Goal: Use online tool/utility: Utilize a website feature to perform a specific function

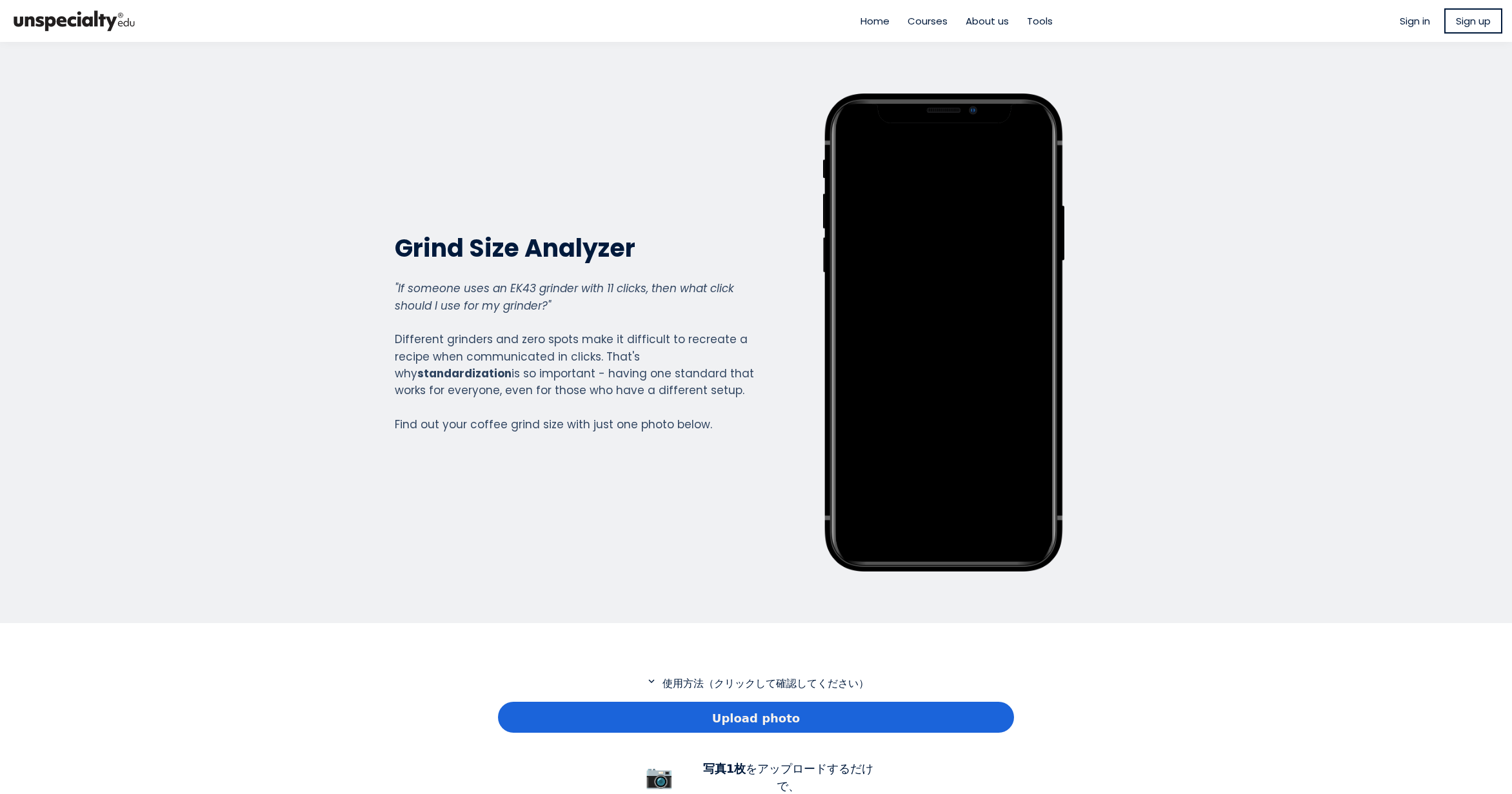
scroll to position [932, 516]
click at [714, 717] on div "Upload photo" at bounding box center [756, 717] width 516 height 31
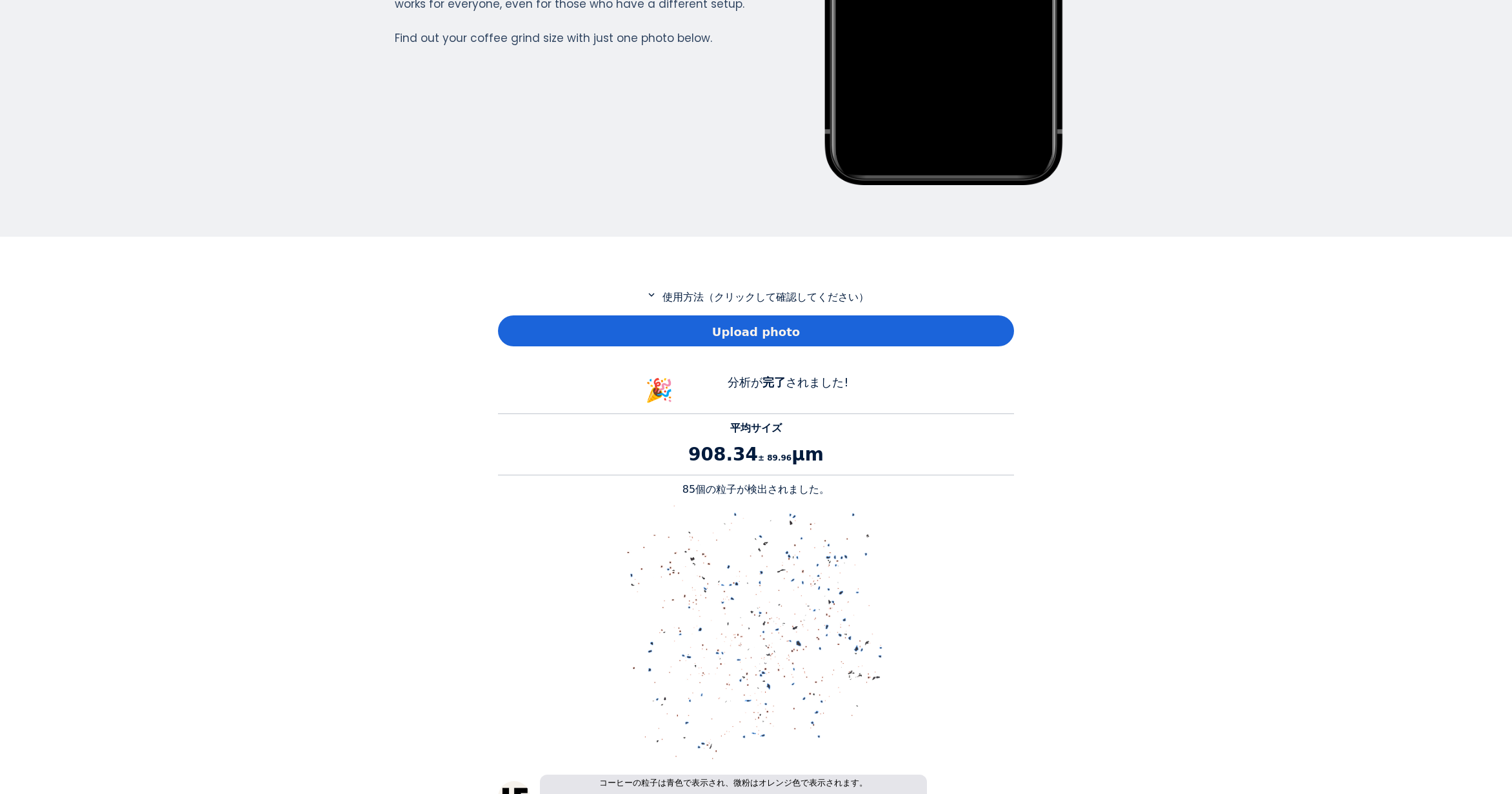
scroll to position [387, 0]
click at [694, 492] on p "85個の粒子が検出されました。" at bounding box center [756, 488] width 516 height 15
copy p "85"
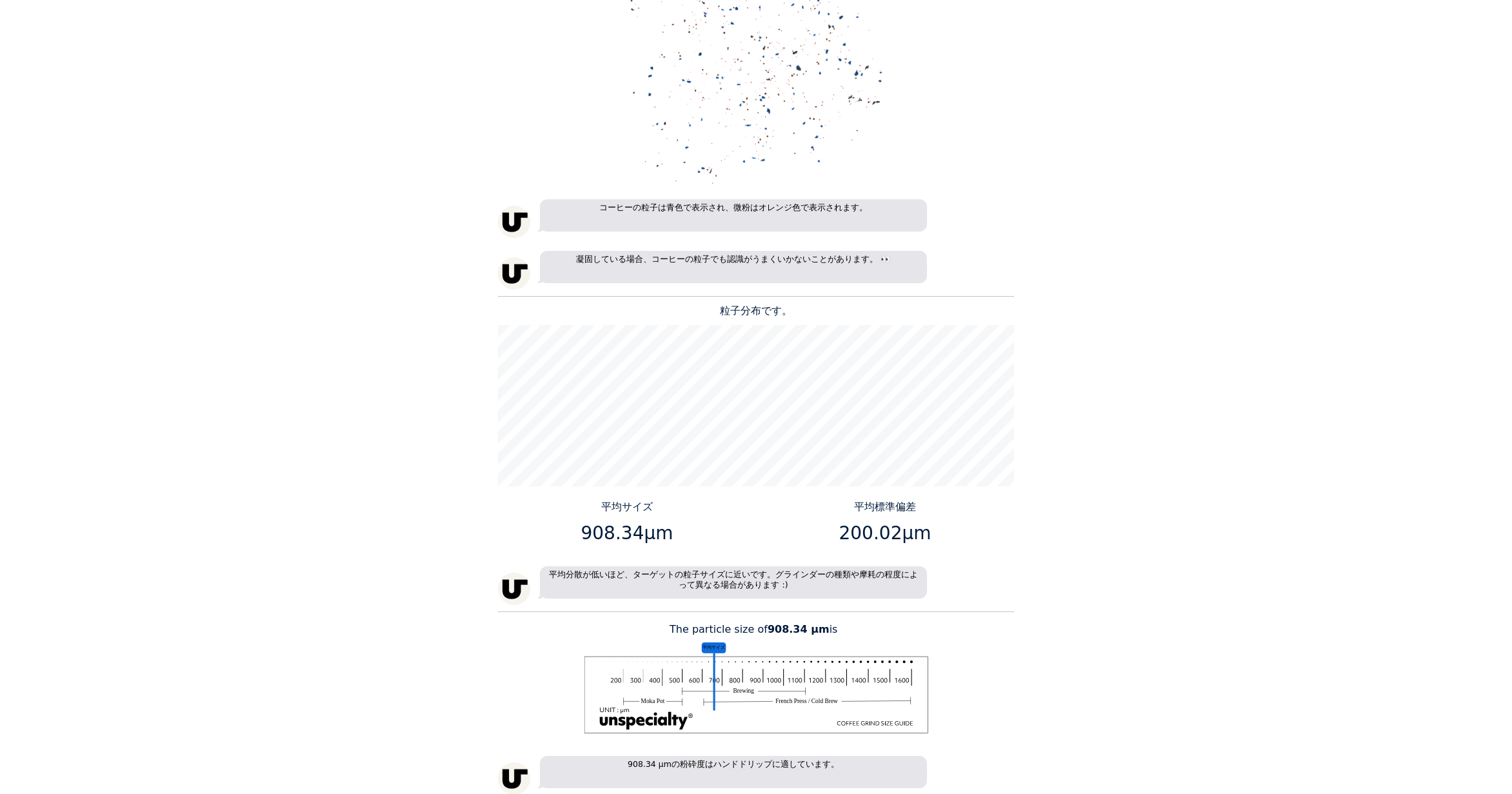
scroll to position [967, 0]
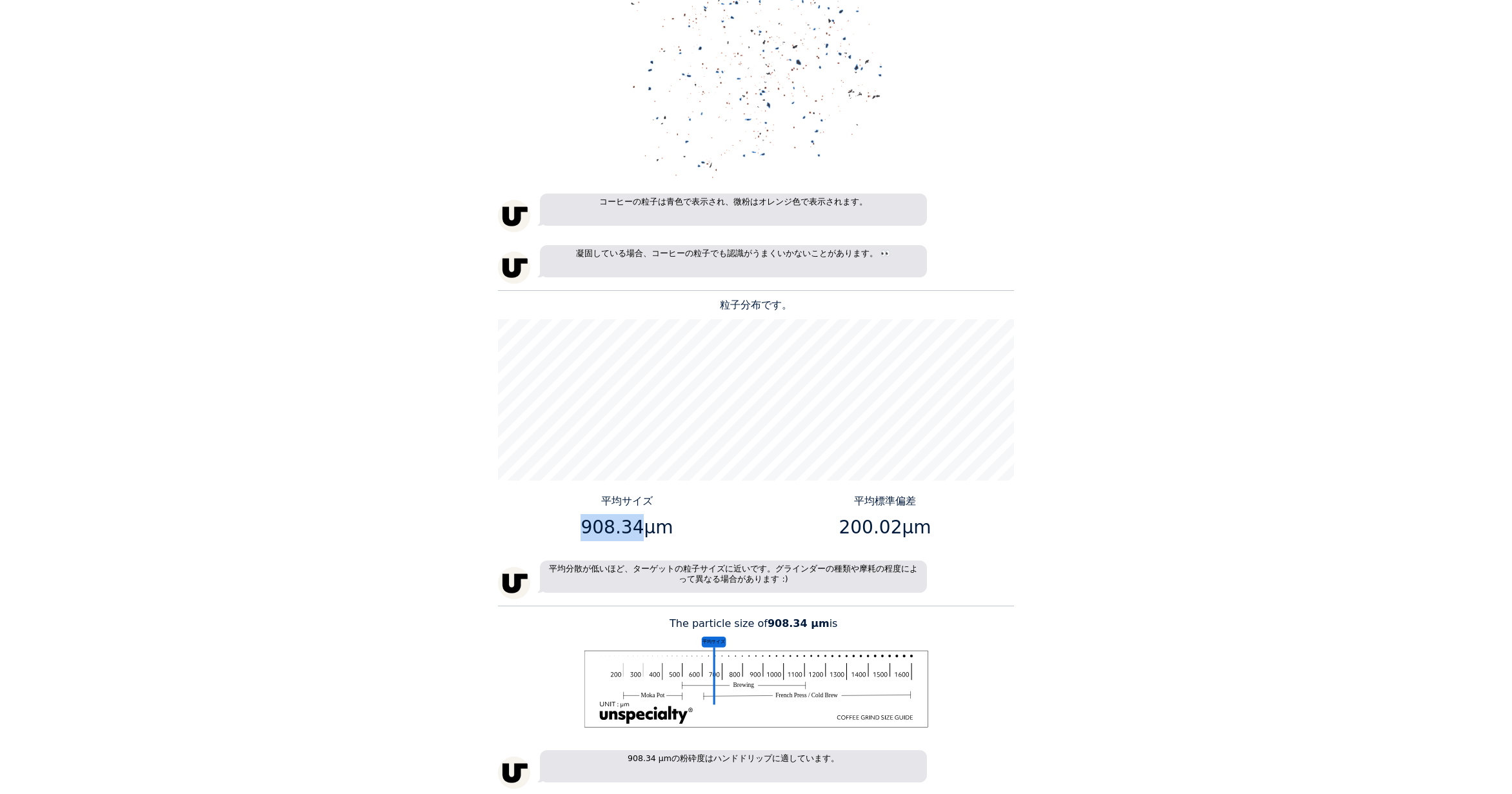
drag, startPoint x: 637, startPoint y: 526, endPoint x: 584, endPoint y: 527, distance: 53.0
click at [584, 527] on p "908.34μm" at bounding box center [627, 527] width 248 height 27
copy p "908.34"
drag, startPoint x: 891, startPoint y: 527, endPoint x: 847, endPoint y: 532, distance: 44.3
click at [847, 532] on p "200.02μm" at bounding box center [885, 527] width 248 height 27
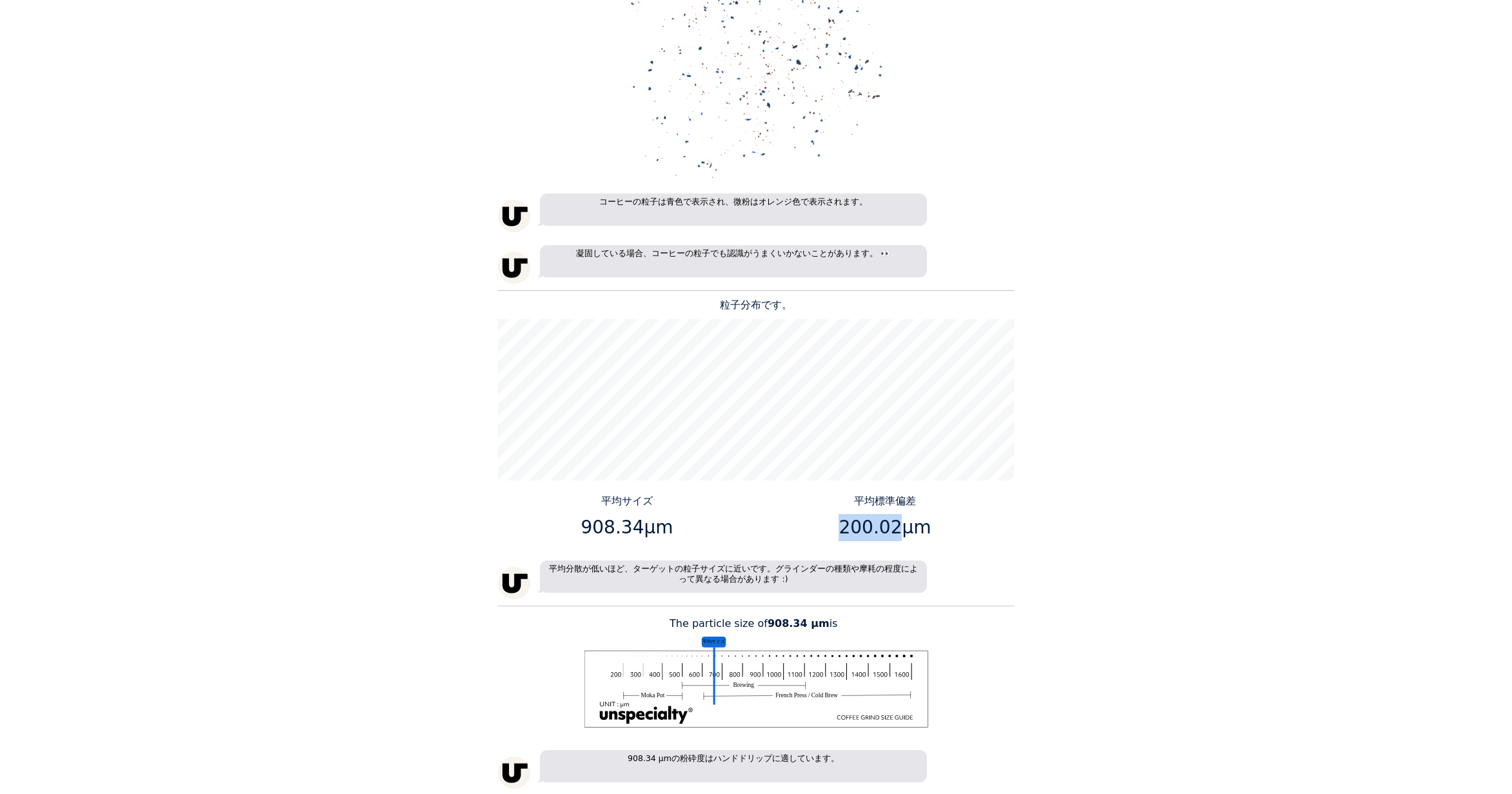
copy p "200.02"
